Goal: Task Accomplishment & Management: Manage account settings

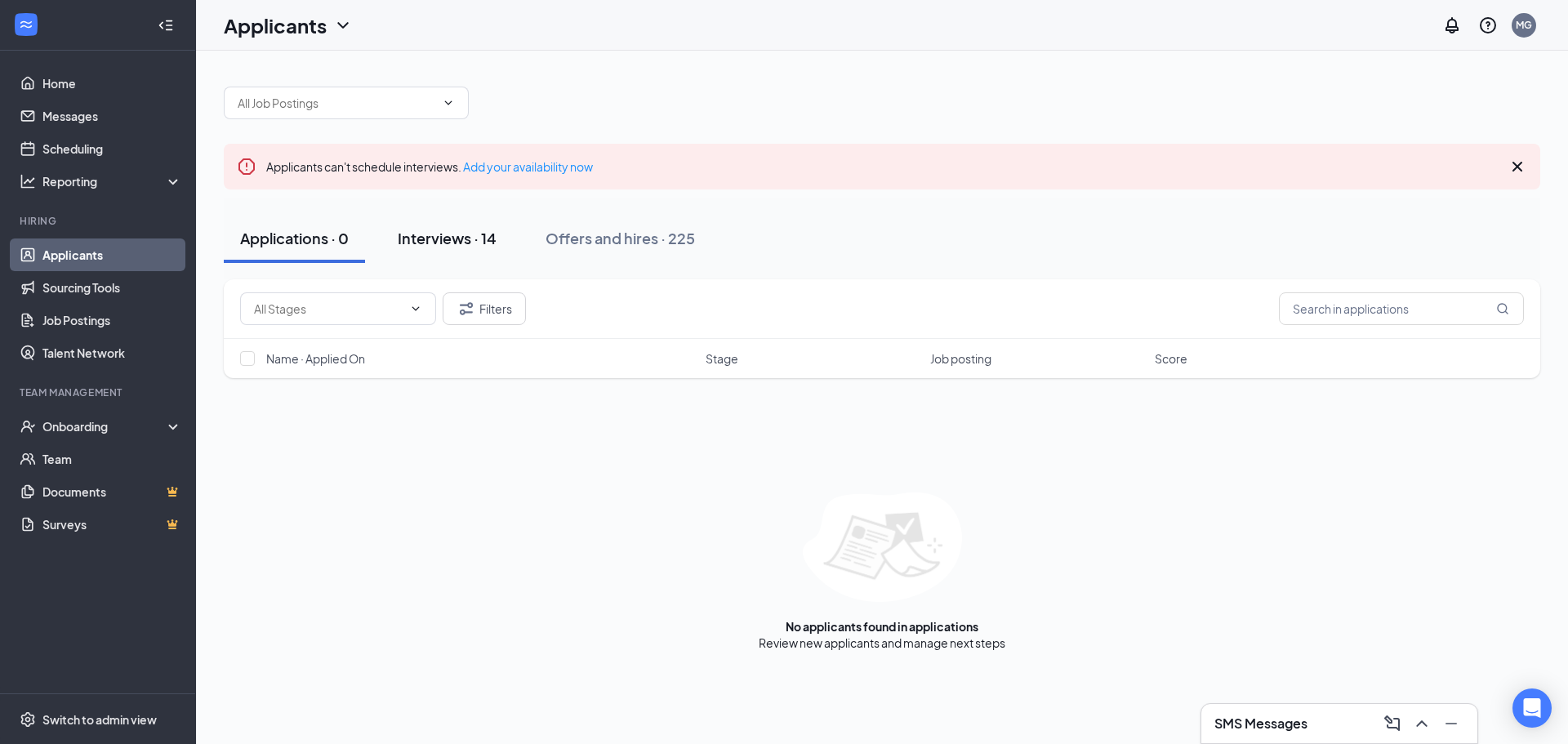
click at [442, 255] on button "Interviews · 14" at bounding box center [447, 238] width 131 height 49
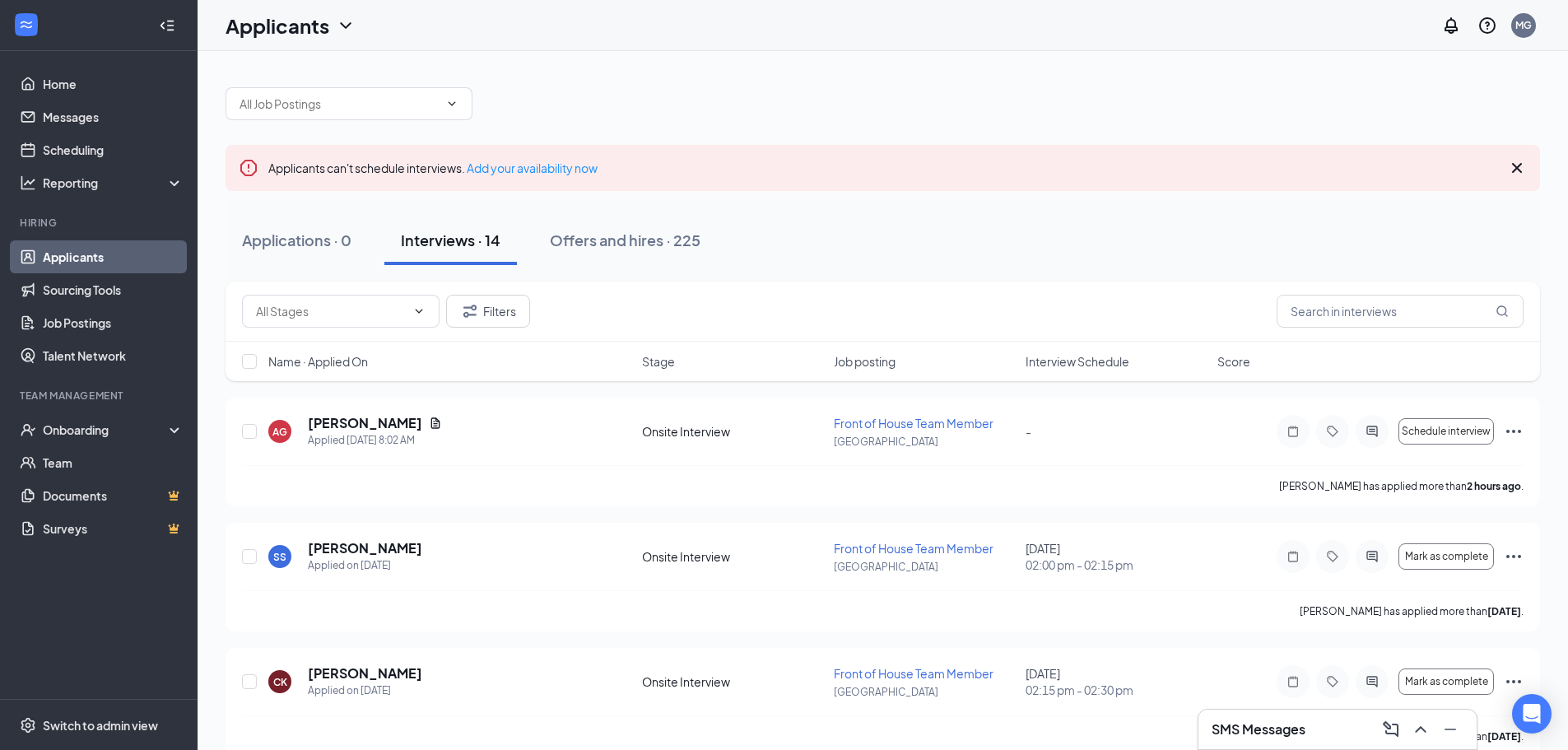
click at [728, 79] on div at bounding box center [883, 95] width 1315 height 49
click at [1516, 167] on icon "Cross" at bounding box center [1518, 168] width 10 height 10
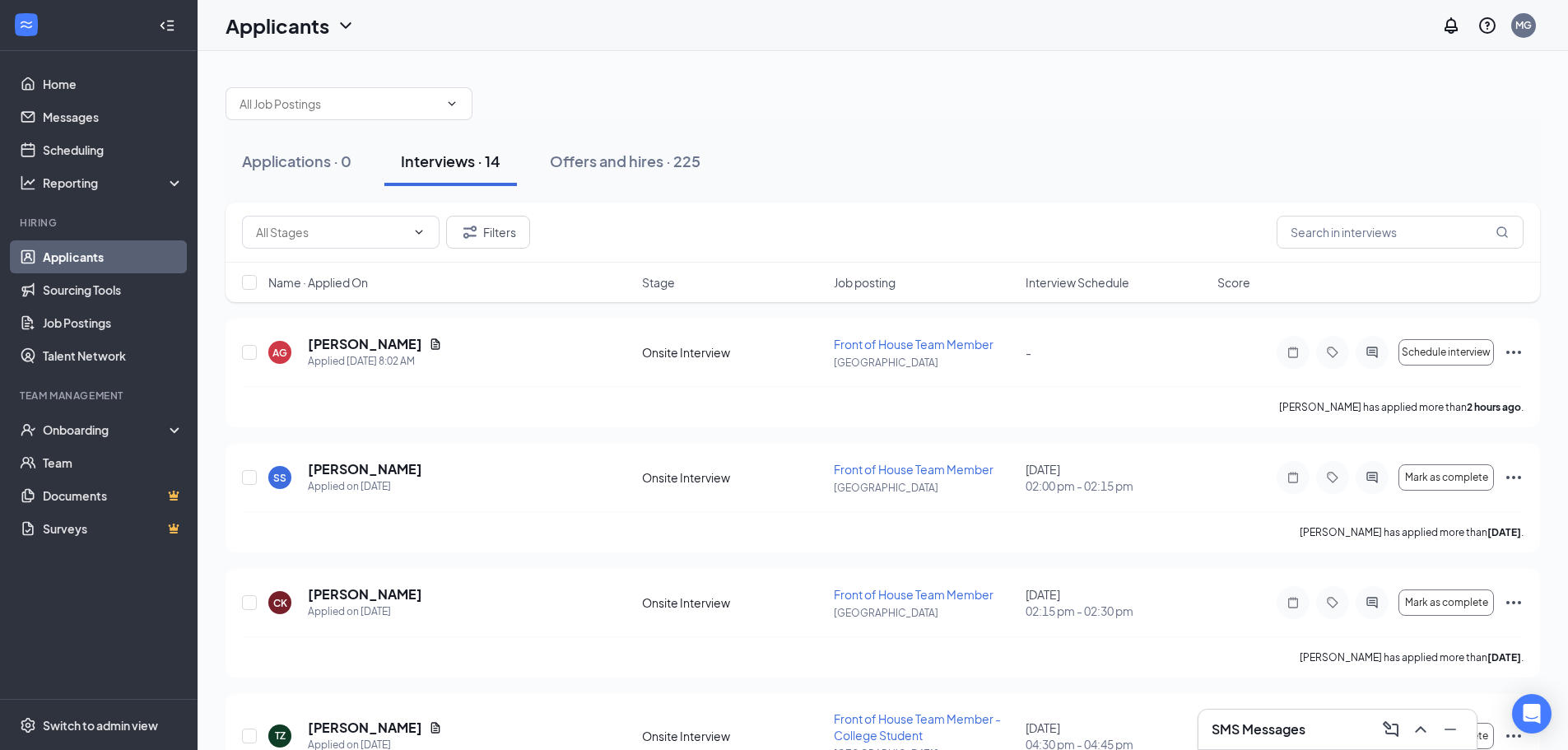
click at [896, 163] on div "Applications · 0 Interviews · 14 Offers and hires · 225" at bounding box center [883, 161] width 1315 height 49
click at [134, 660] on ul "Home Messages Scheduling Reporting Hiring Applicants Sourcing Tools Job Posting…" at bounding box center [98, 375] width 197 height 648
click at [93, 726] on div "Switch to admin view" at bounding box center [100, 726] width 115 height 17
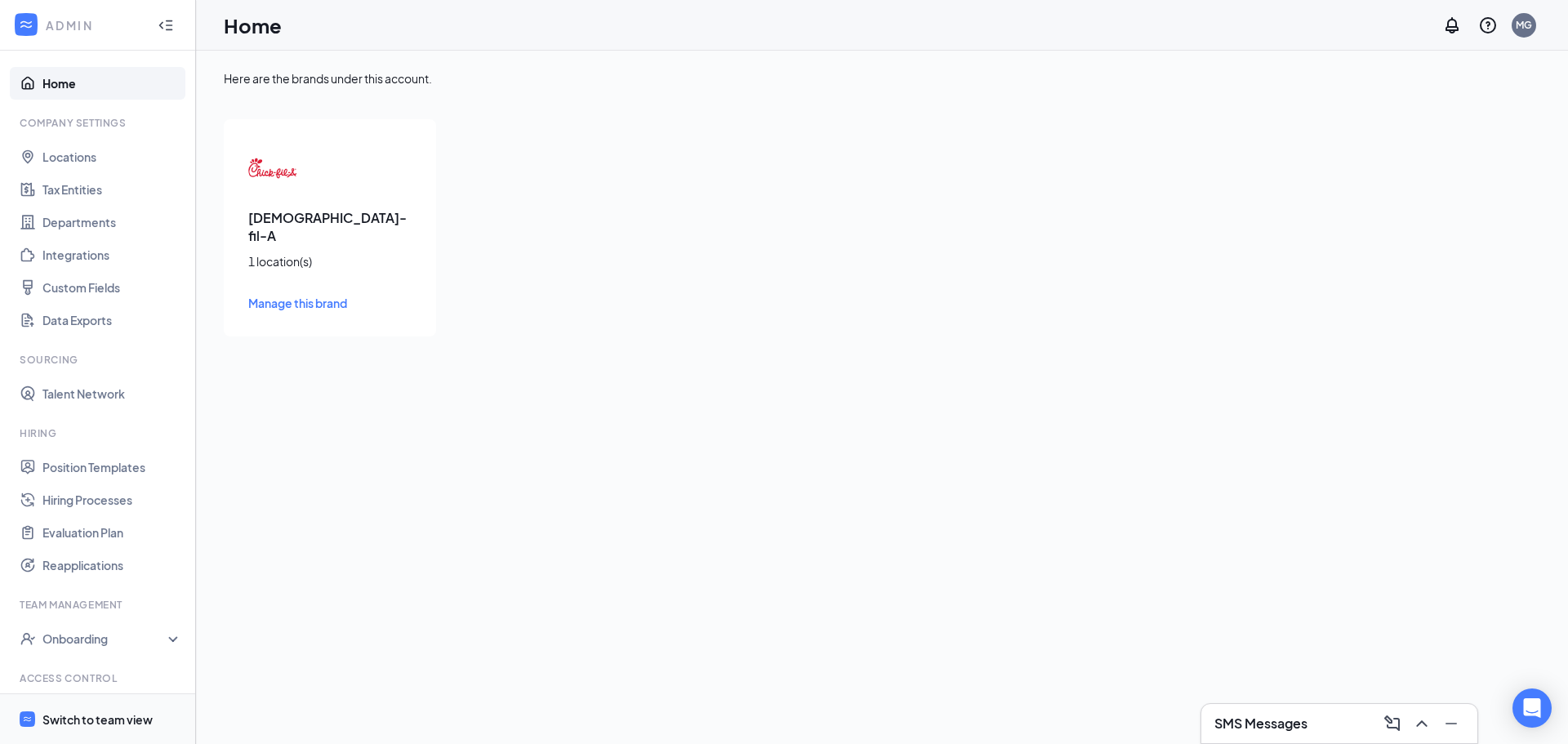
click at [101, 721] on div "Switch to team view" at bounding box center [97, 720] width 111 height 17
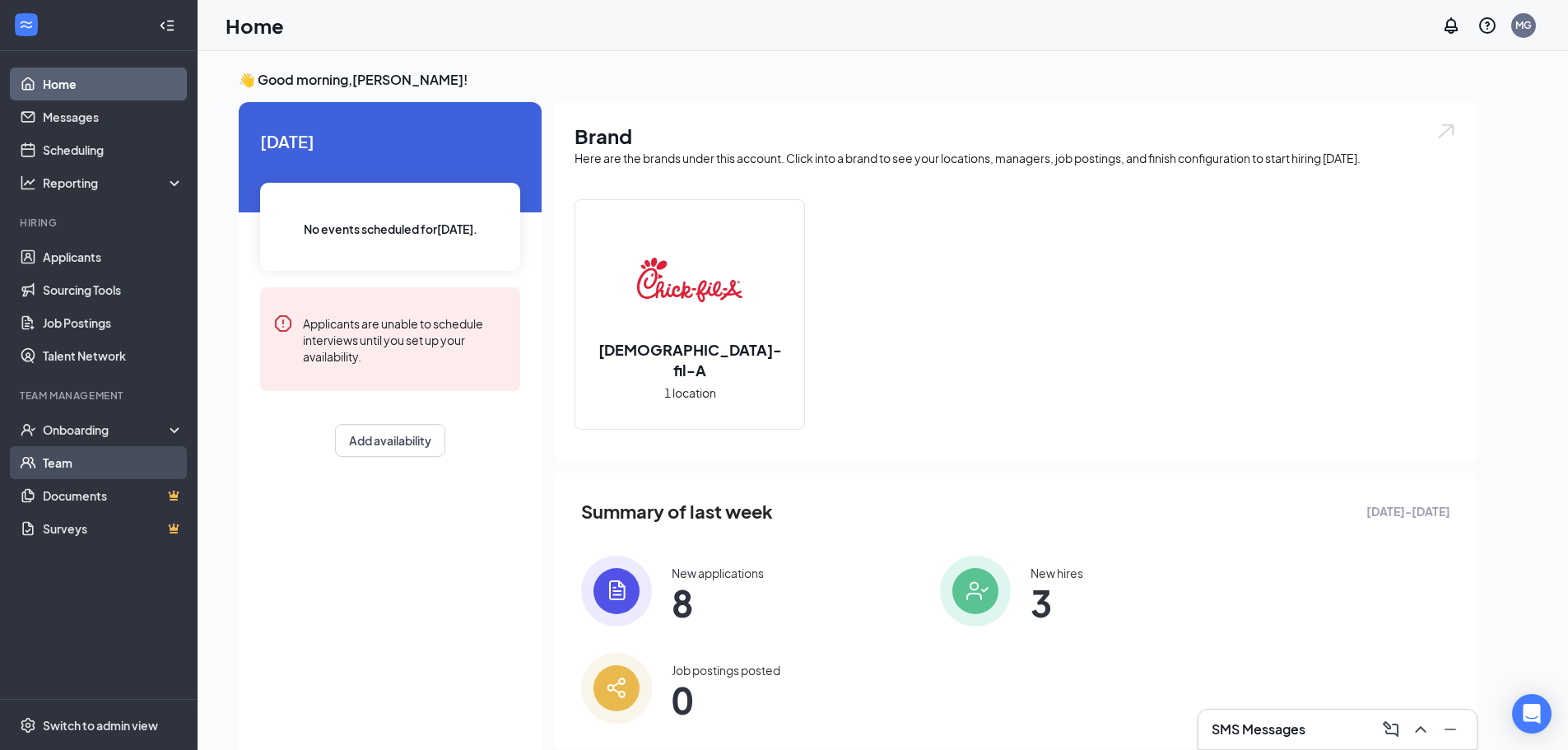
click at [74, 466] on link "Team" at bounding box center [113, 462] width 141 height 33
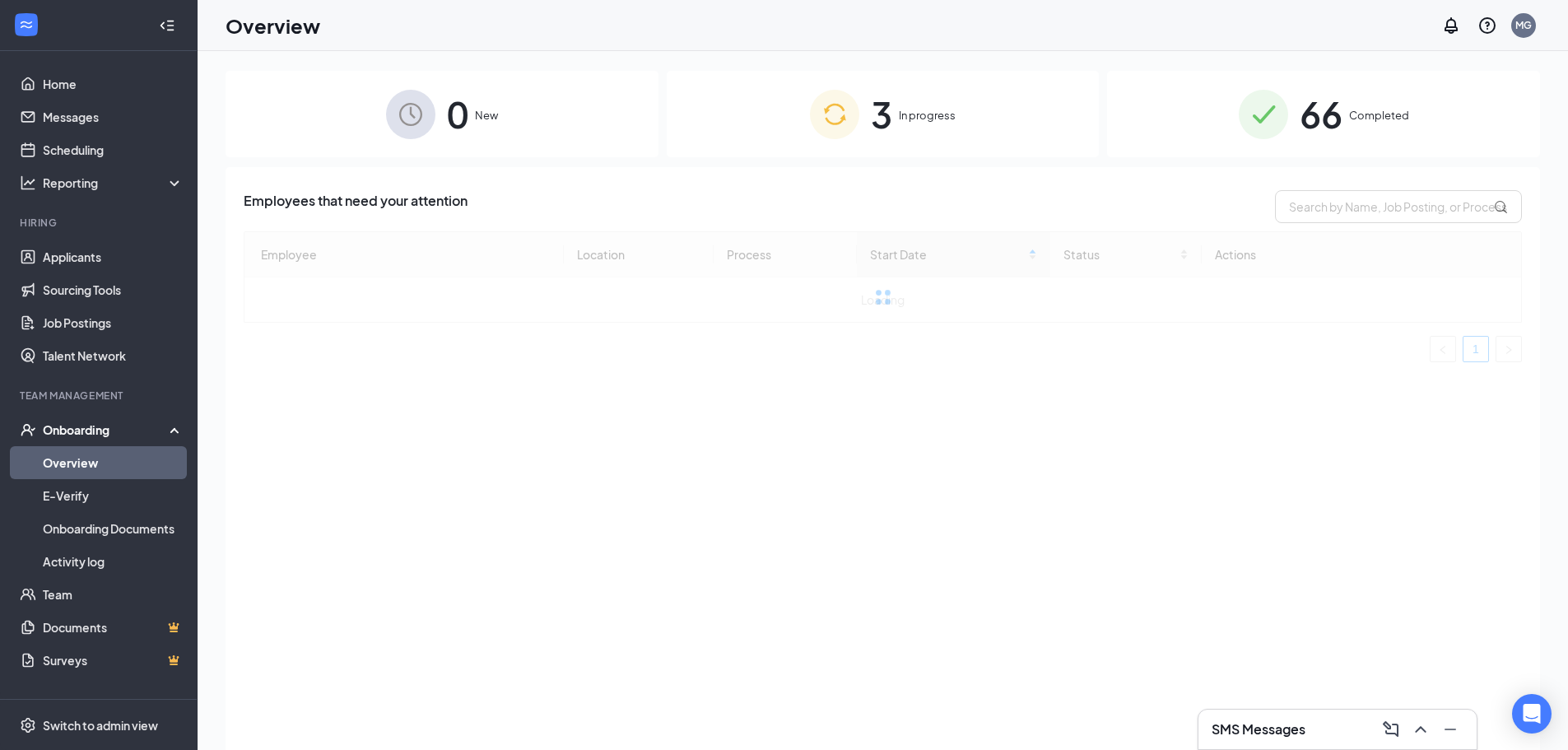
click at [938, 111] on span "In progress" at bounding box center [927, 116] width 57 height 17
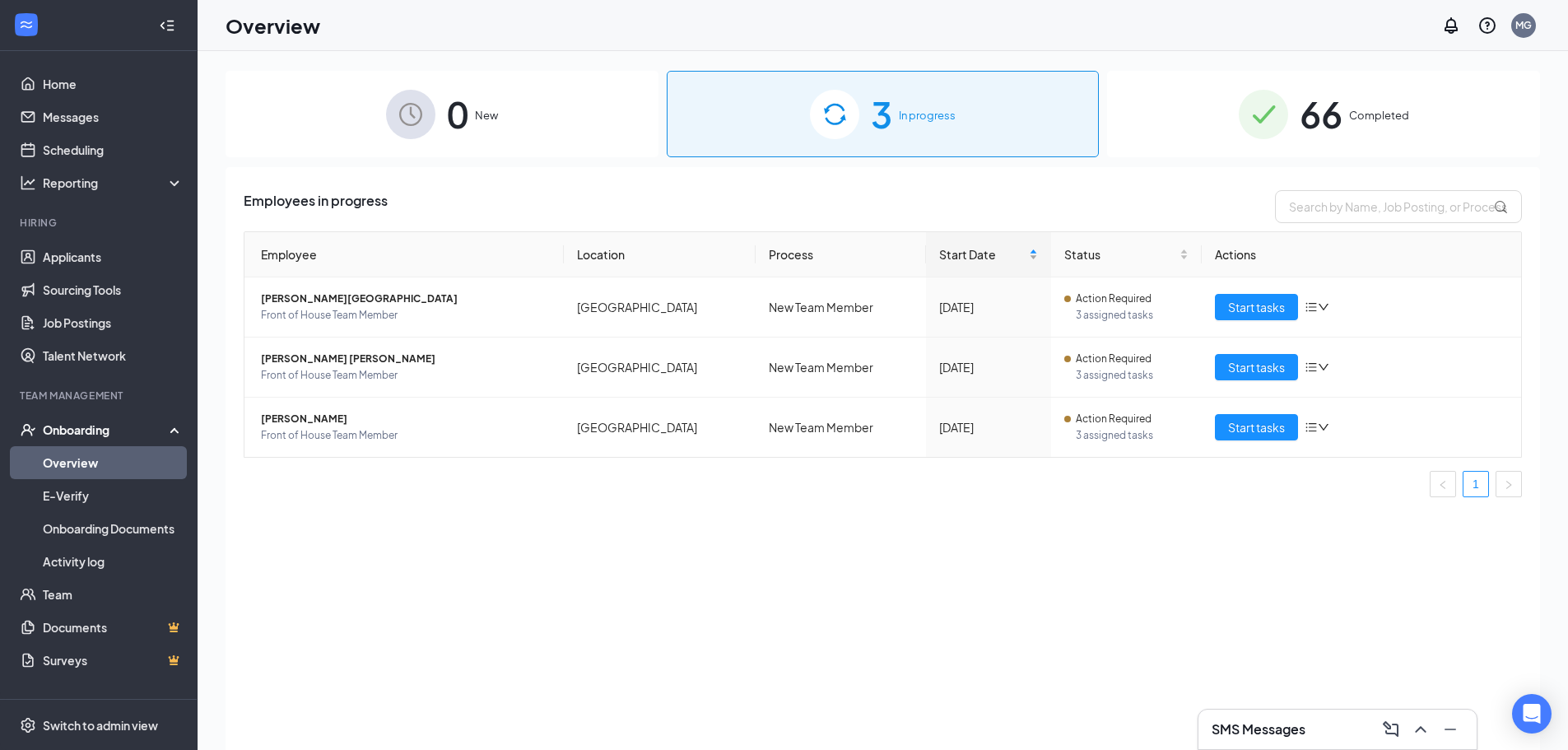
click at [1293, 127] on div "66 Completed" at bounding box center [1323, 113] width 433 height 86
